Goal: Transaction & Acquisition: Purchase product/service

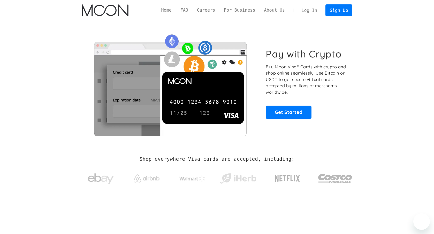
click at [290, 114] on link "Get Started" at bounding box center [289, 111] width 46 height 13
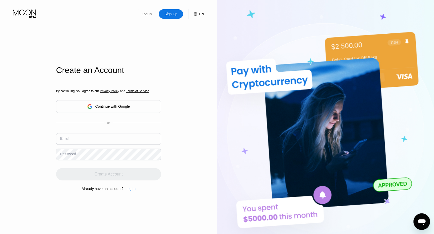
click at [122, 108] on div "Continue with Google" at bounding box center [112, 106] width 35 height 4
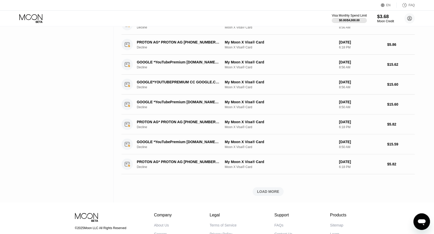
scroll to position [126, 0]
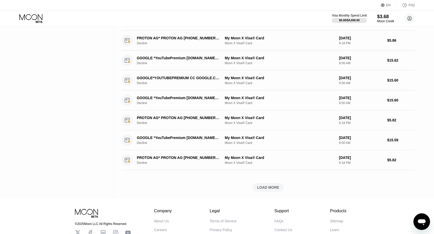
click at [266, 185] on div "LOAD MORE" at bounding box center [268, 187] width 22 height 5
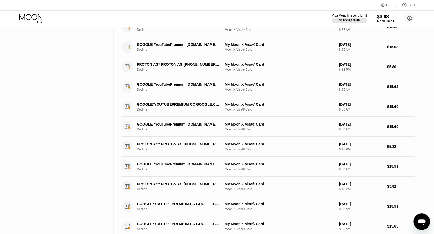
scroll to position [0, 0]
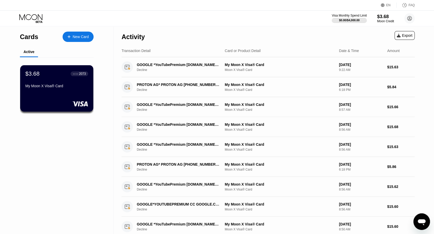
click at [81, 35] on div "New Card" at bounding box center [81, 37] width 16 height 4
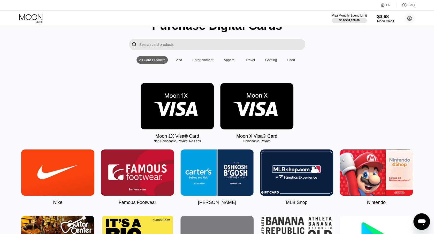
scroll to position [30, 0]
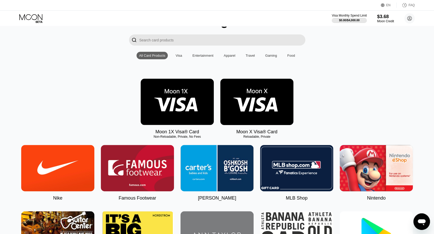
click at [169, 101] on img at bounding box center [177, 102] width 73 height 46
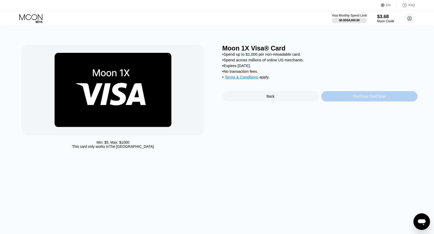
click at [345, 99] on div "Purchase Card Now" at bounding box center [369, 96] width 96 height 10
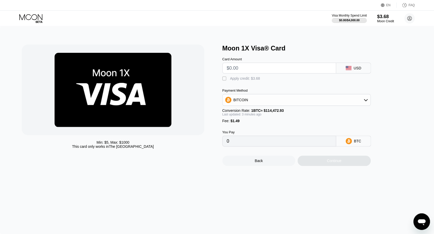
click at [342, 101] on div "BITCOIN" at bounding box center [296, 100] width 148 height 10
click at [322, 125] on div "USDT on TRON" at bounding box center [299, 125] width 134 height 4
type input "0.00"
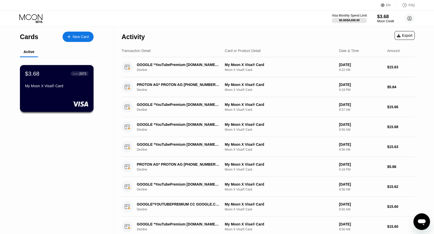
click at [77, 70] on div "$3.68 ● ● ● ● 2073 My Moon X Visa® Card" at bounding box center [57, 88] width 74 height 47
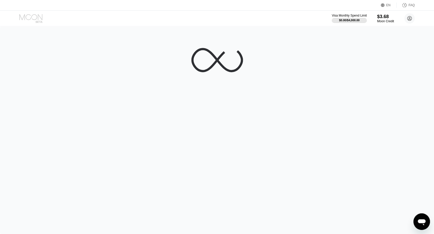
click at [37, 15] on icon at bounding box center [31, 18] width 24 height 9
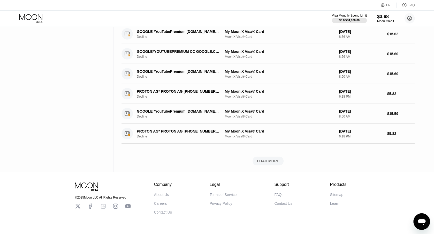
scroll to position [152, 0]
click at [267, 161] on div "LOAD MORE" at bounding box center [268, 161] width 22 height 5
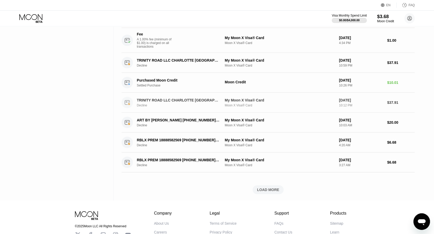
scroll to position [440, 0]
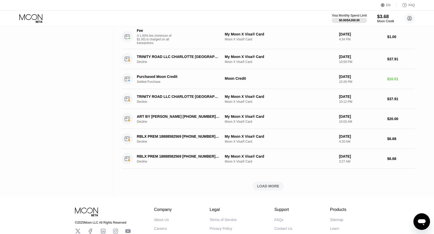
click at [273, 187] on div "LOAD MORE" at bounding box center [268, 185] width 22 height 5
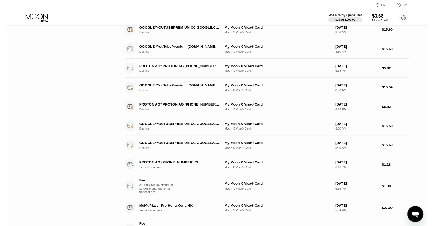
scroll to position [0, 0]
